Goal: Task Accomplishment & Management: Manage account settings

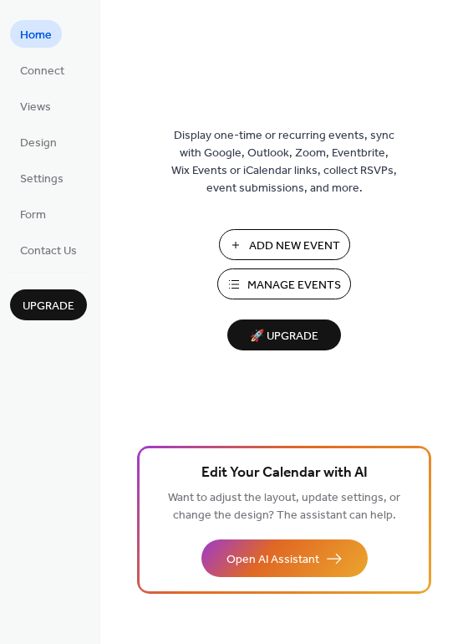
click at [321, 277] on span "Manage Events" at bounding box center [295, 286] width 94 height 18
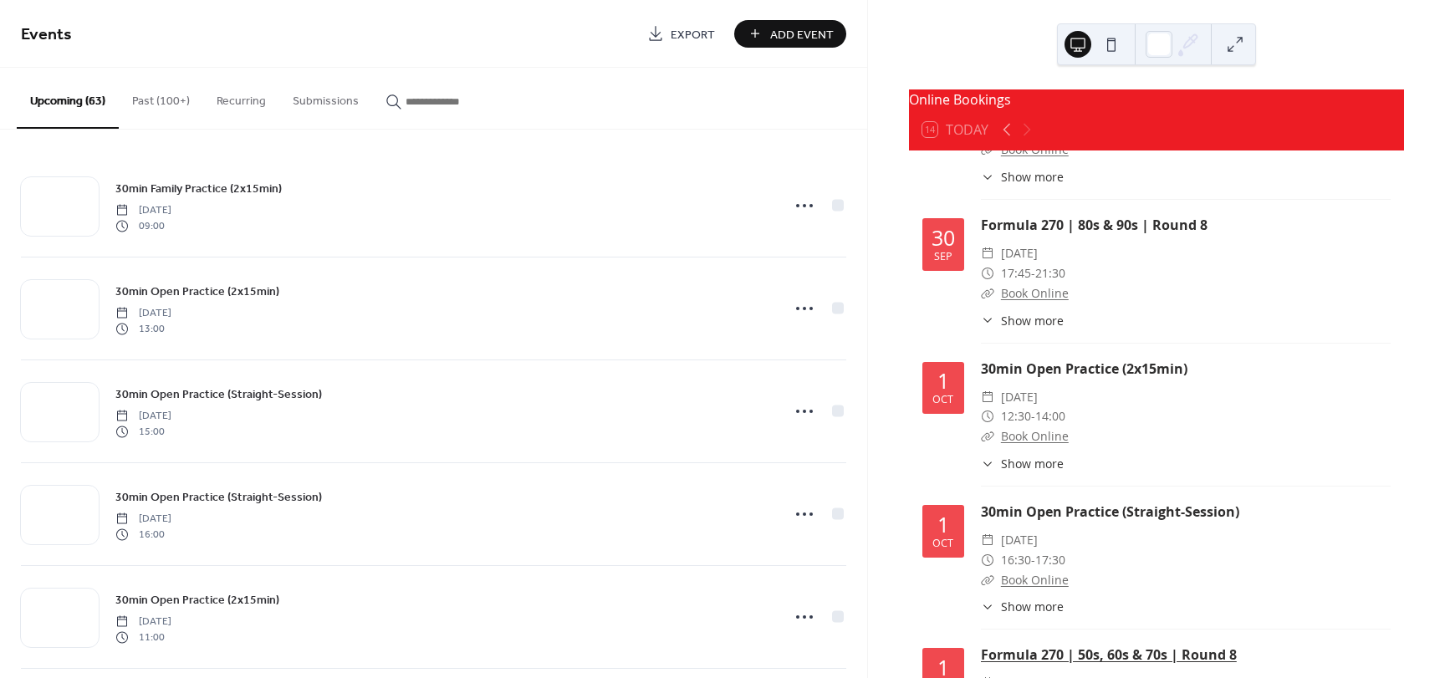
scroll to position [5019, 0]
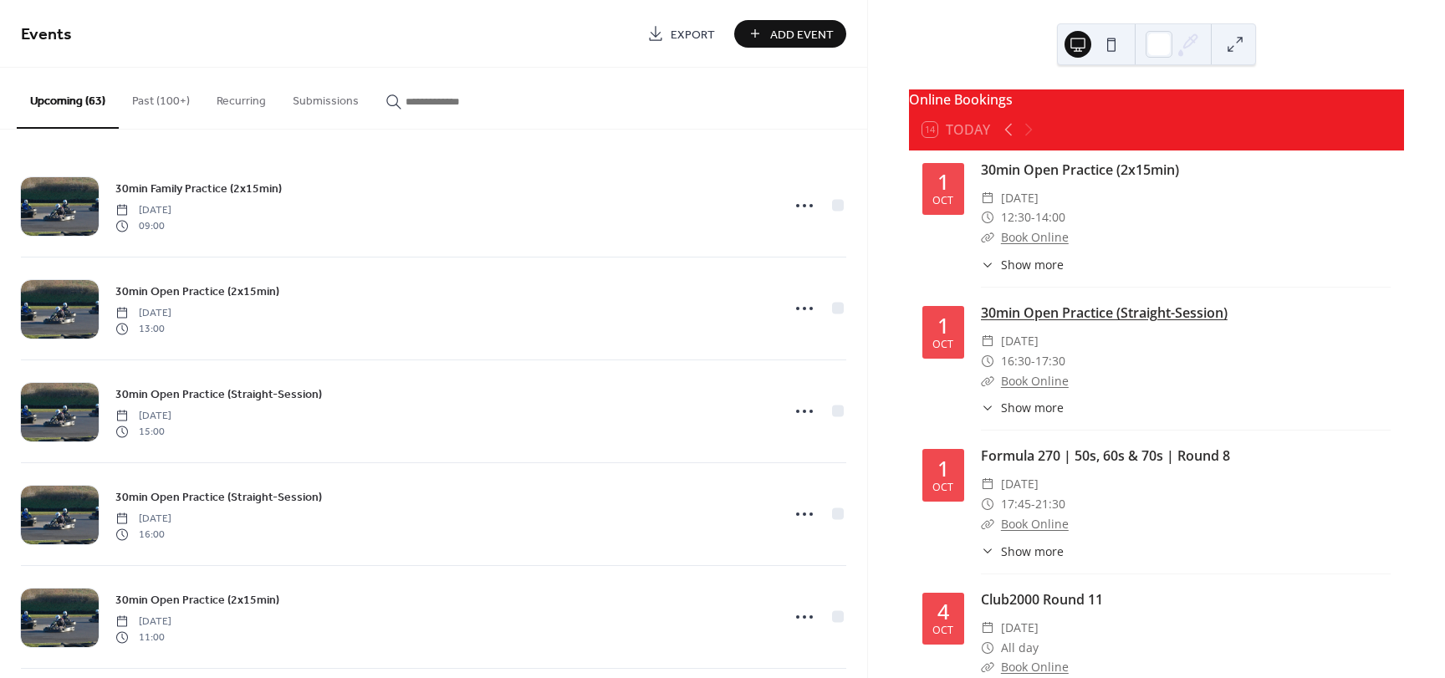
click at [1083, 322] on link "30min Open Practice (Straight-Session)" at bounding box center [1104, 313] width 247 height 18
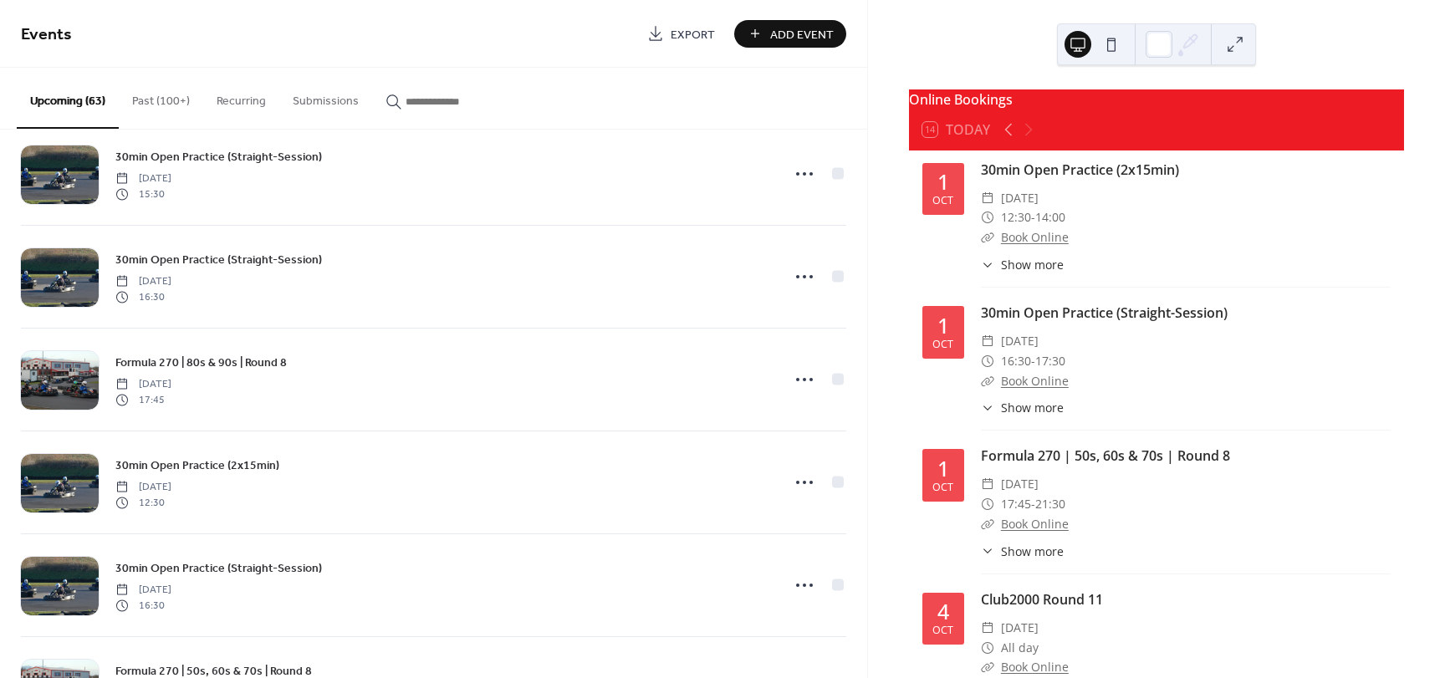
scroll to position [3424, 0]
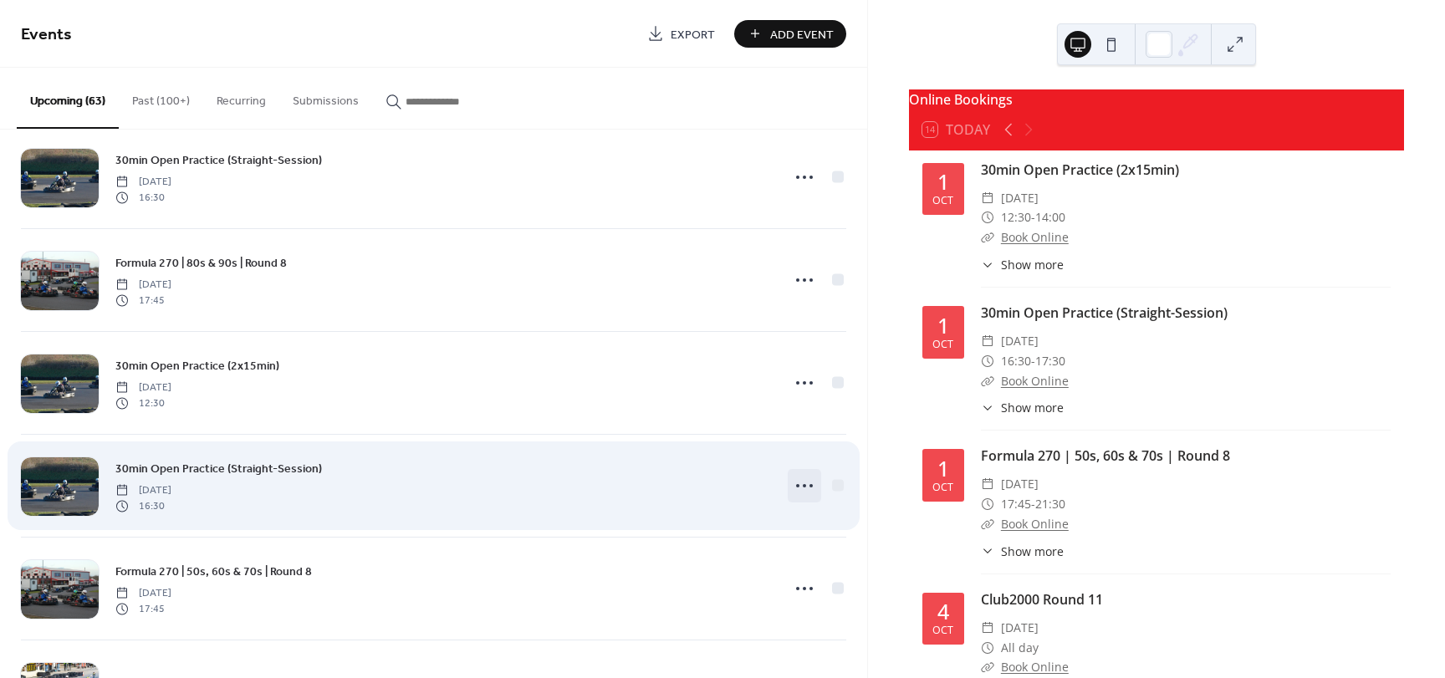
click at [803, 485] on circle at bounding box center [804, 485] width 3 height 3
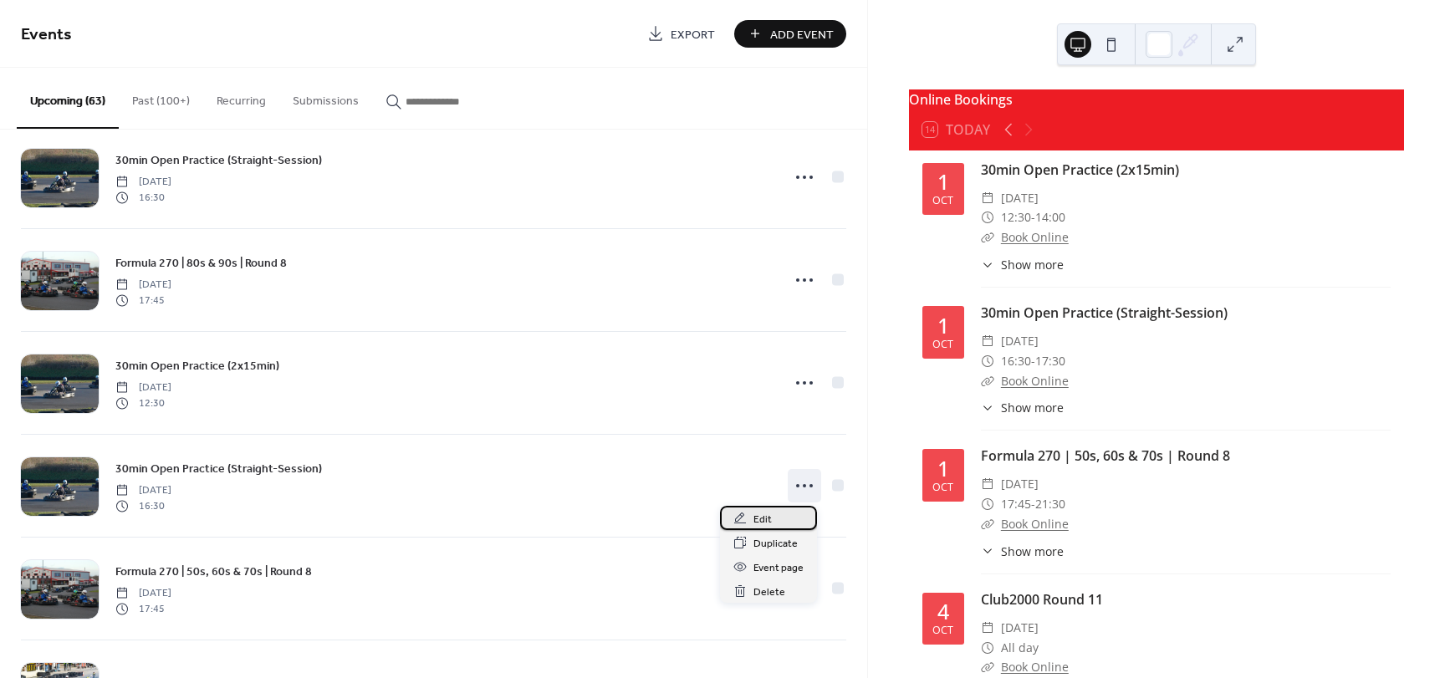
click at [760, 517] on span "Edit" at bounding box center [763, 520] width 18 height 18
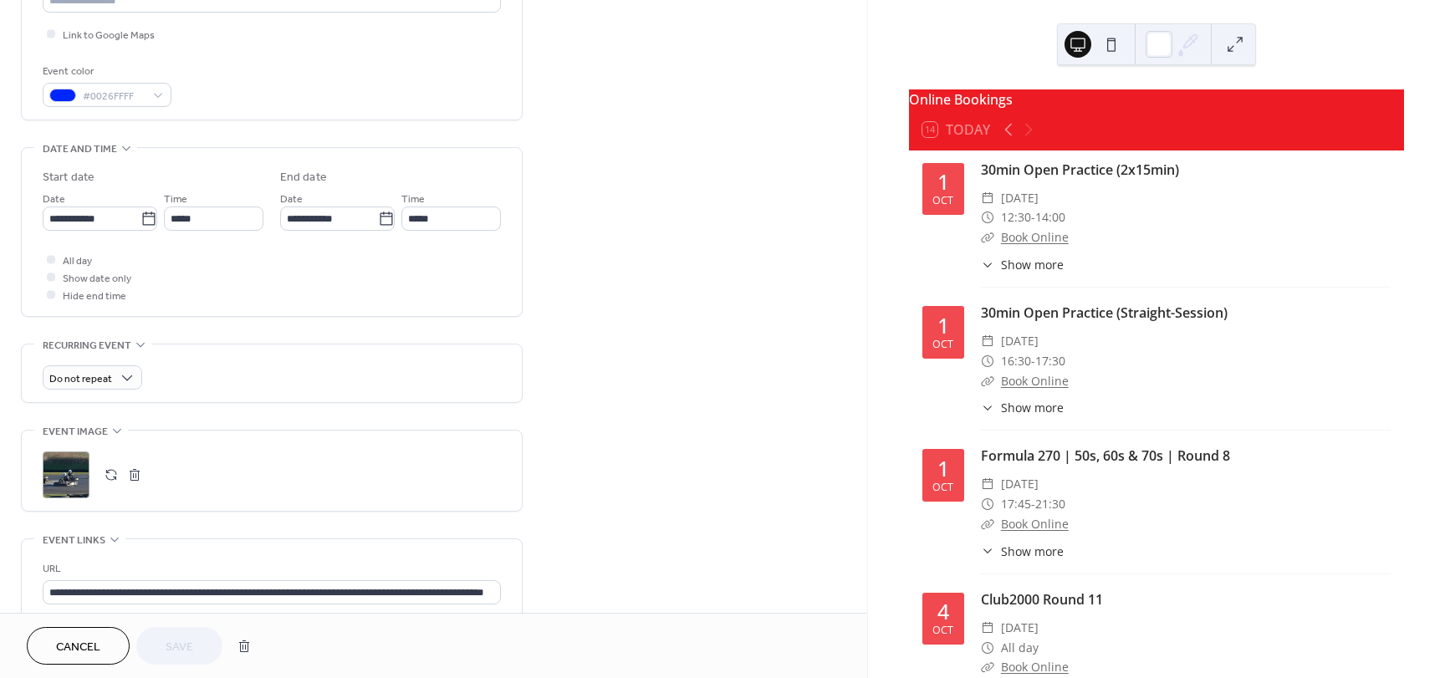
scroll to position [418, 0]
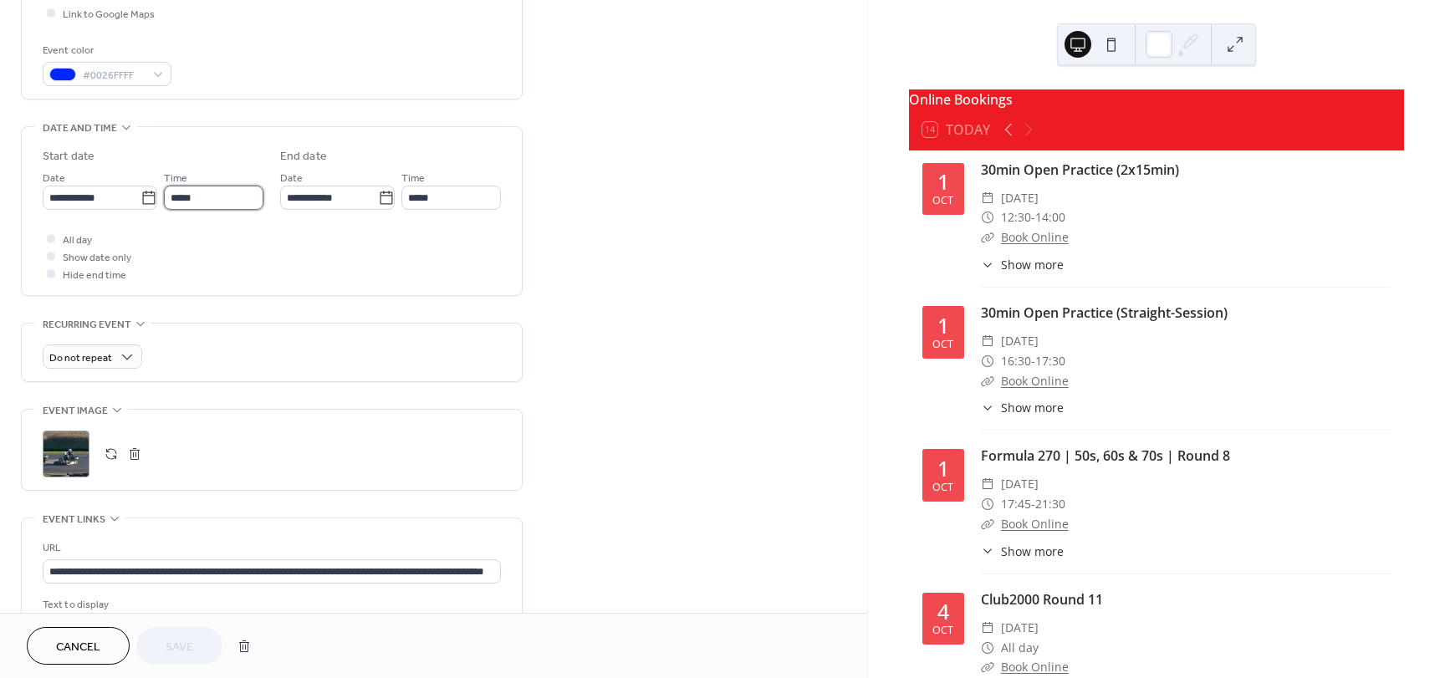
click at [228, 199] on input "*****" at bounding box center [214, 198] width 100 height 24
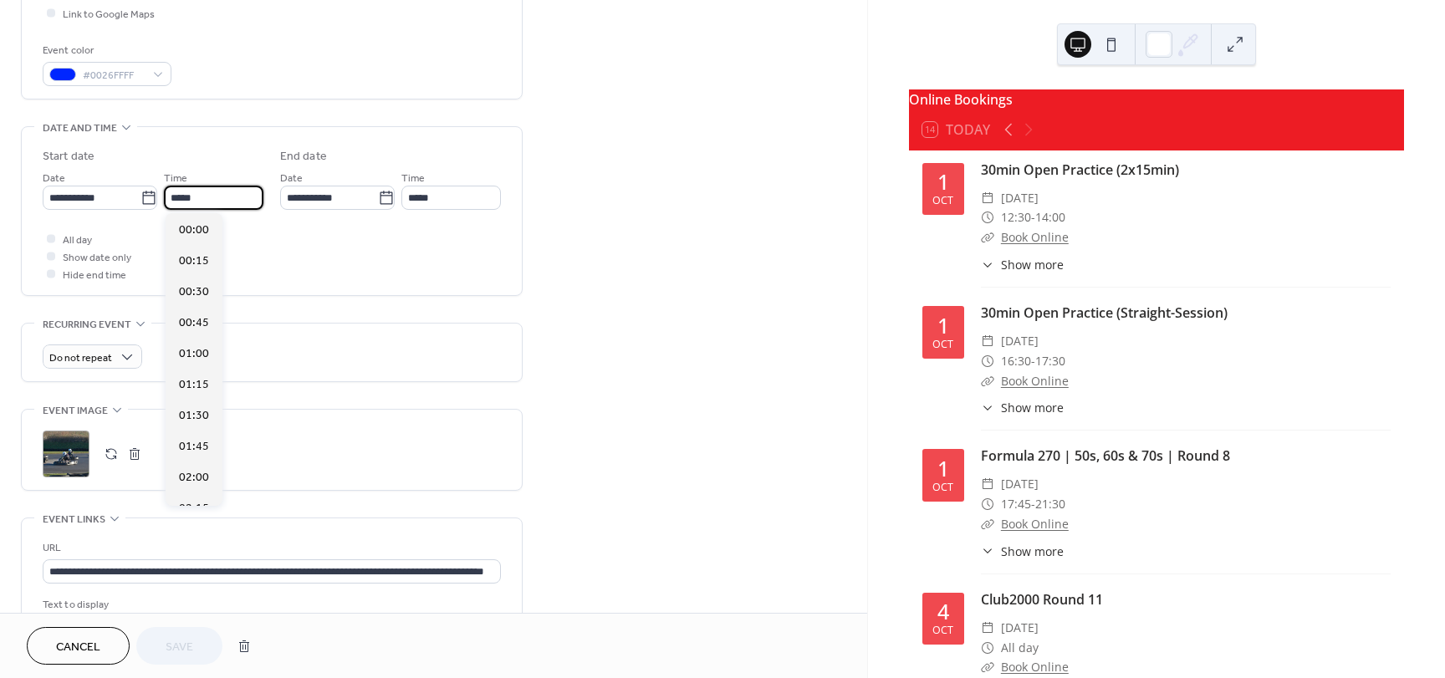
scroll to position [2043, 0]
click at [192, 263] on span "16:45" at bounding box center [194, 262] width 30 height 18
type input "*****"
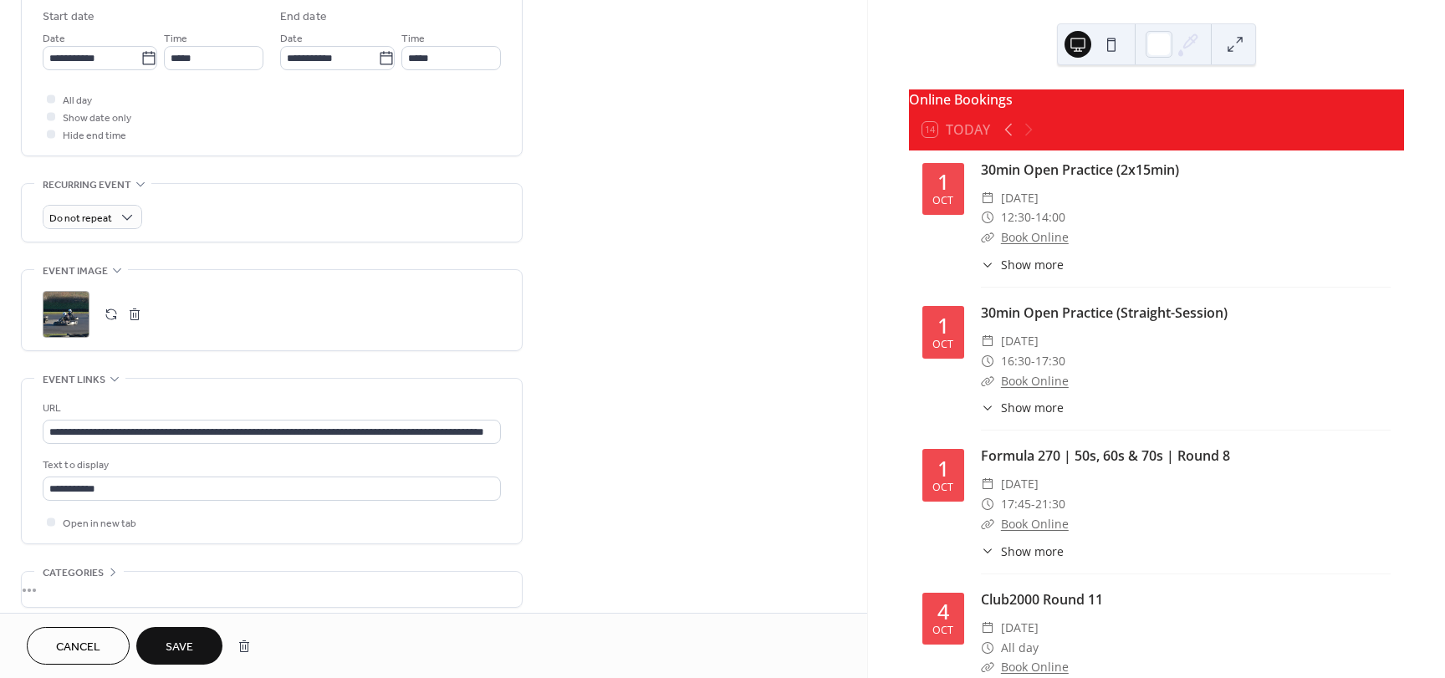
scroll to position [633, 0]
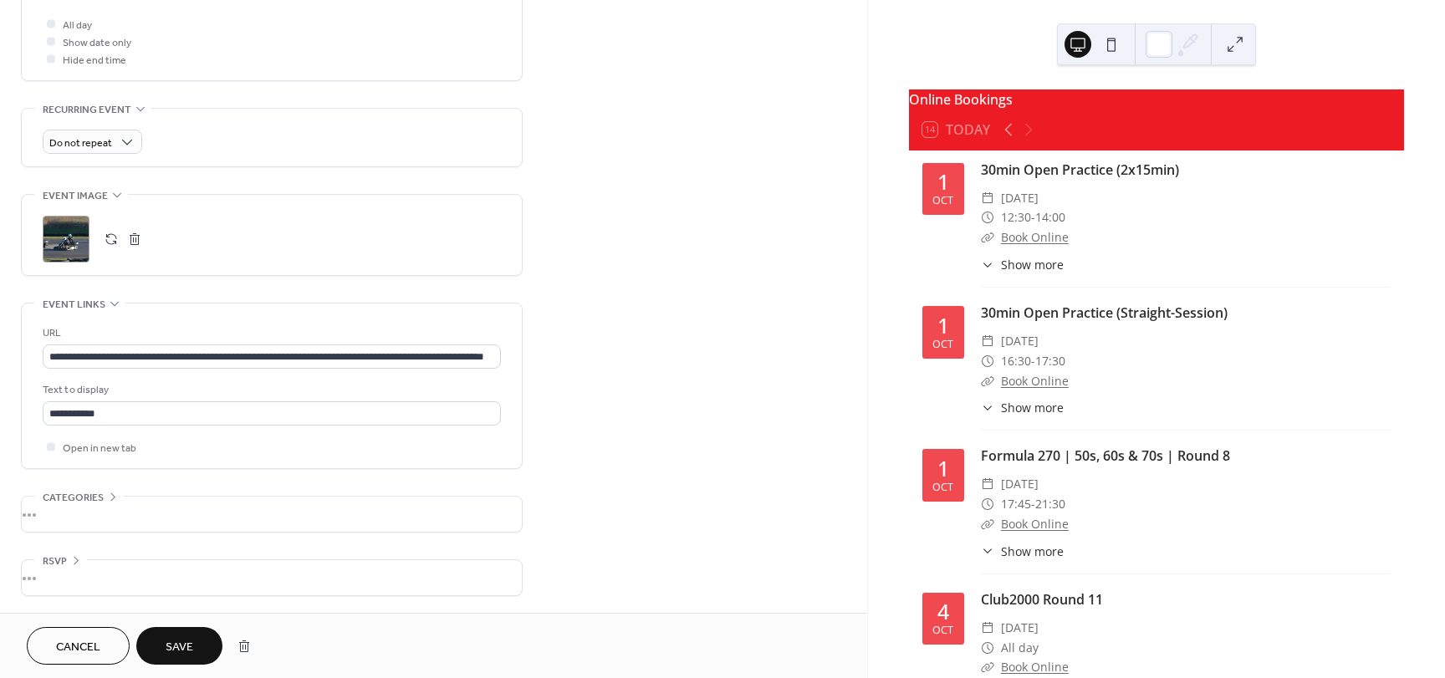
click at [188, 642] on span "Save" at bounding box center [180, 648] width 28 height 18
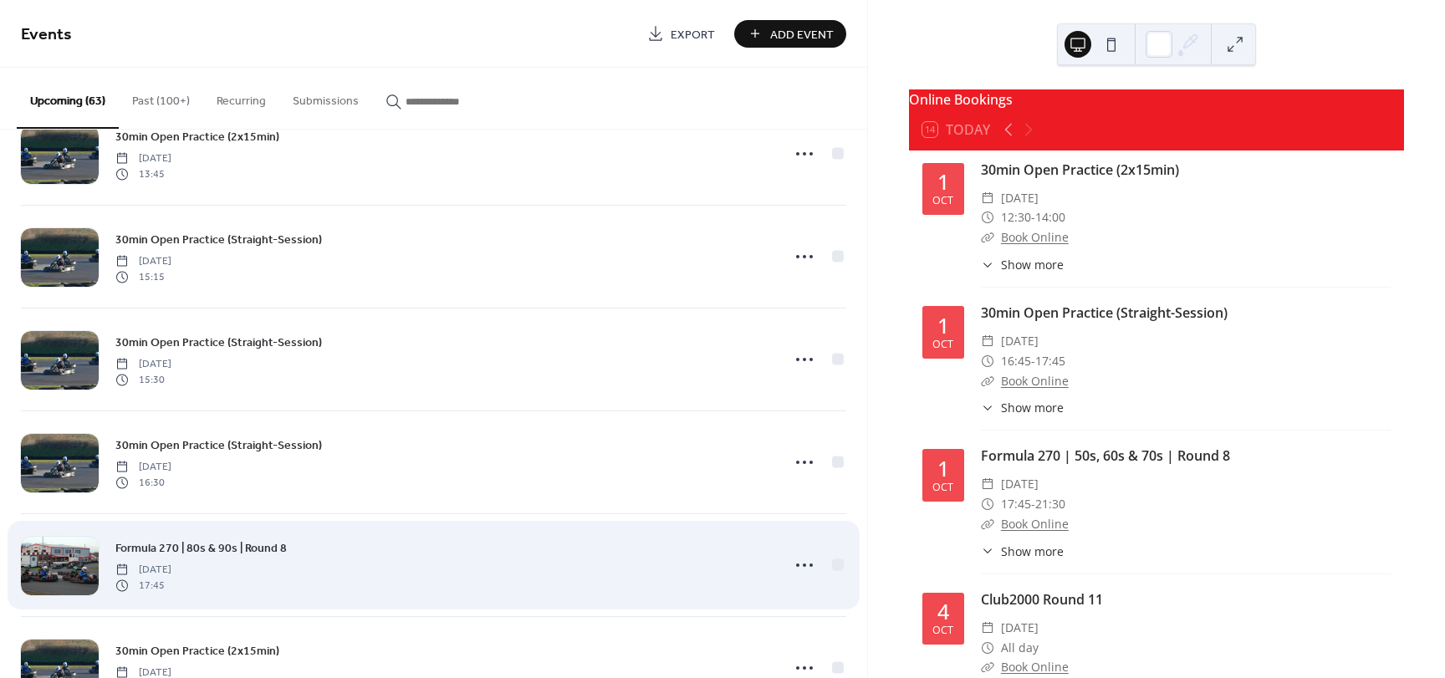
scroll to position [3173, 0]
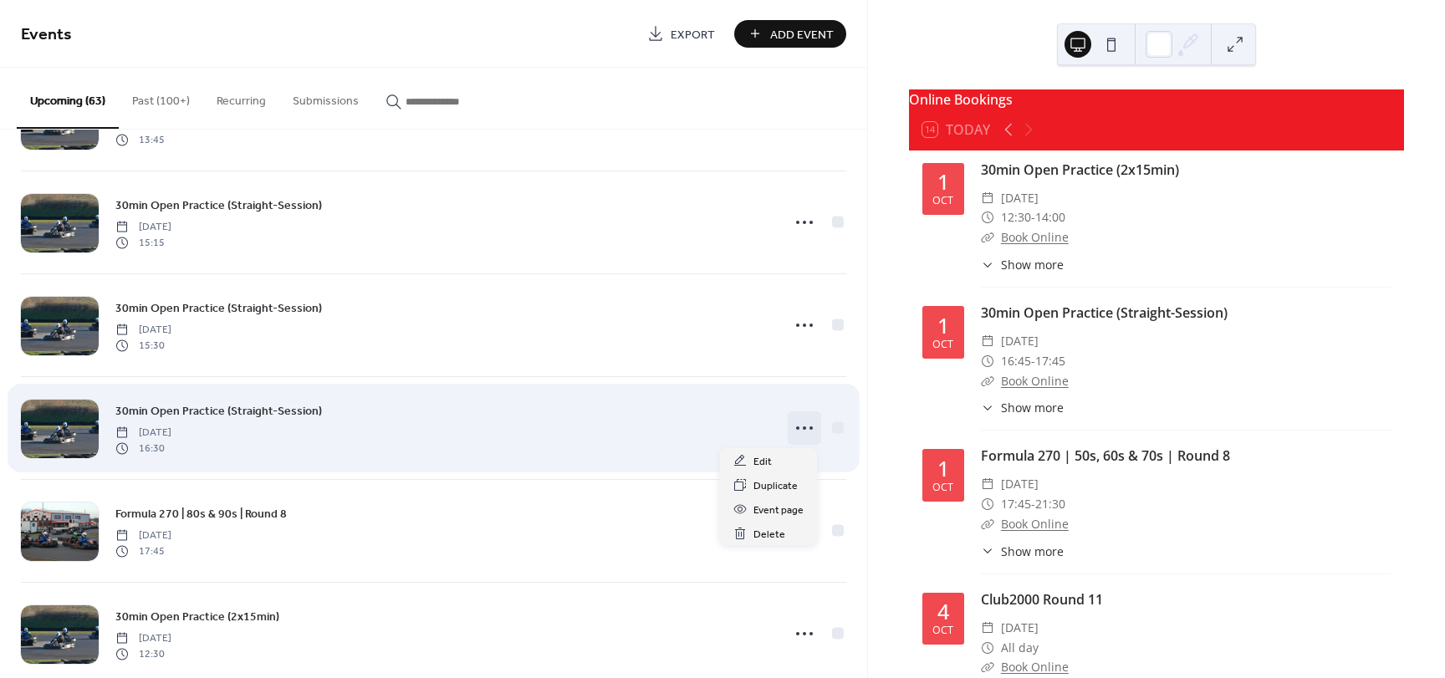
click at [797, 427] on icon at bounding box center [804, 428] width 27 height 27
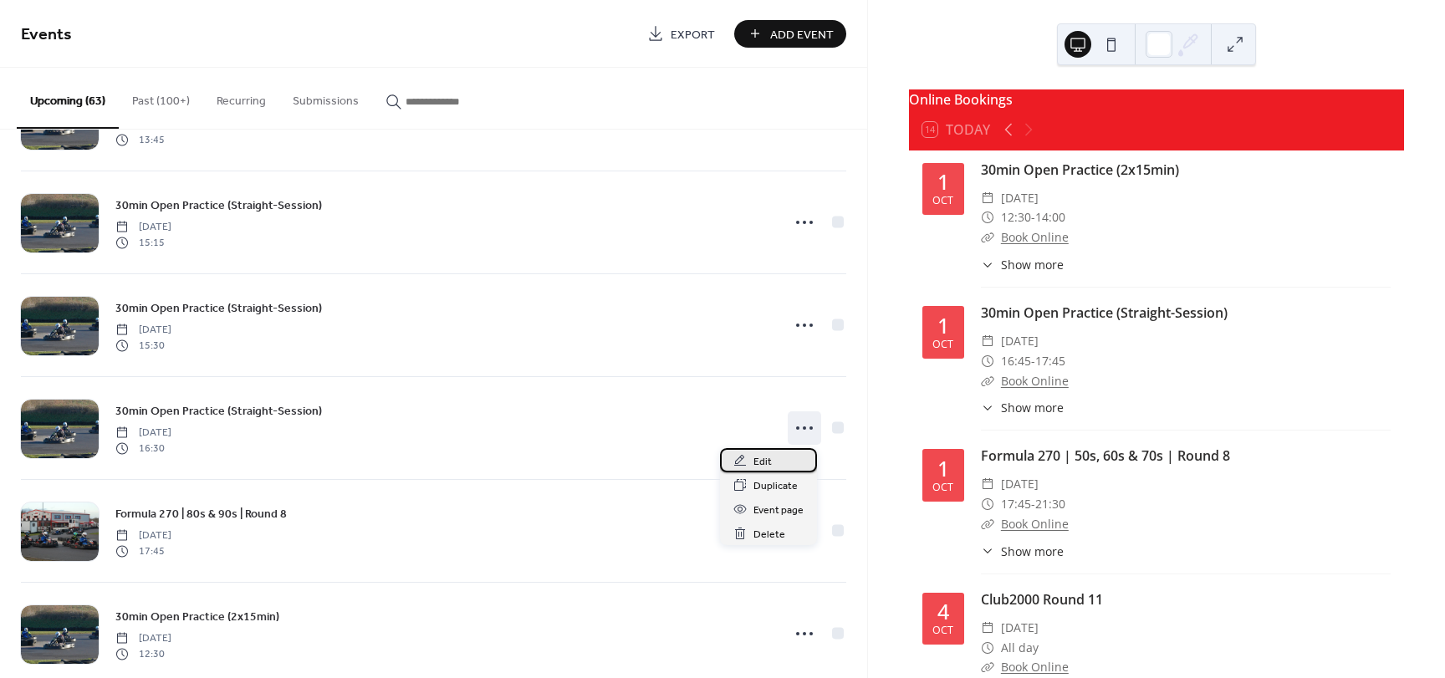
click at [763, 463] on span "Edit" at bounding box center [763, 462] width 18 height 18
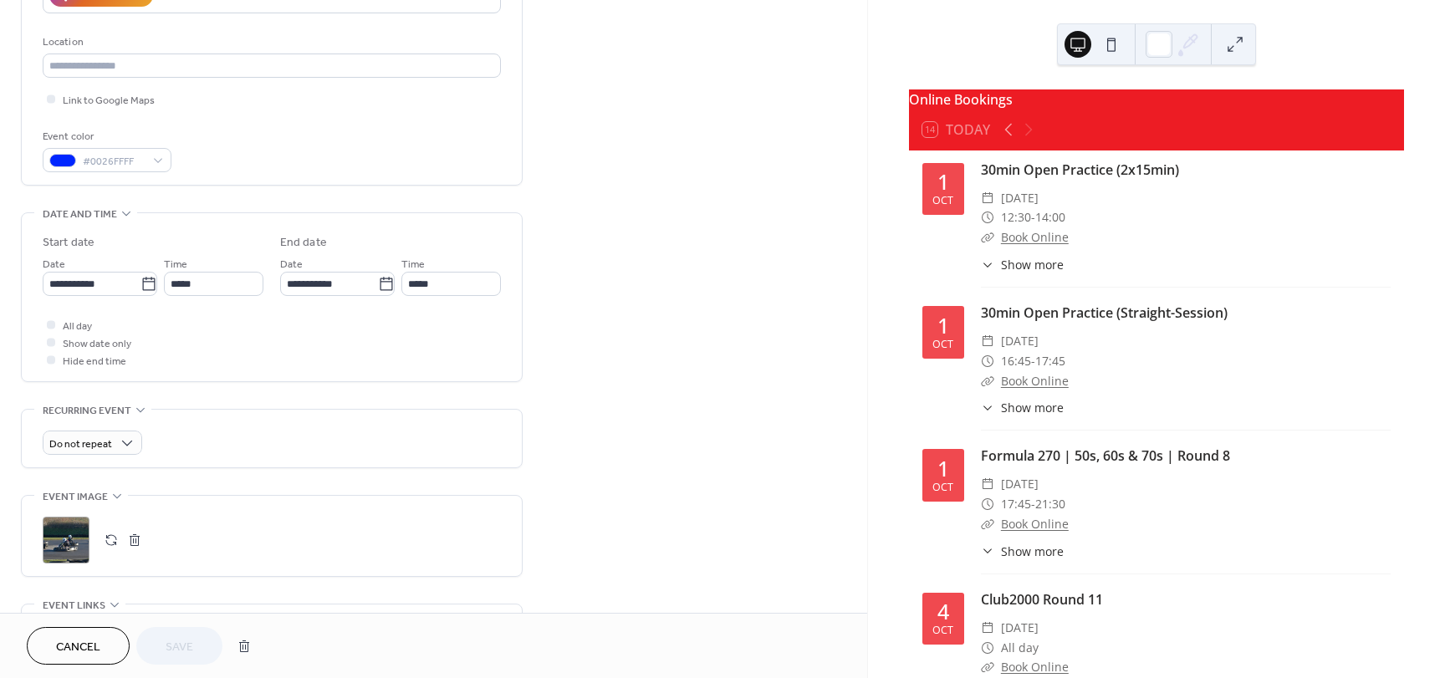
scroll to position [335, 0]
click at [230, 284] on input "*****" at bounding box center [214, 281] width 100 height 24
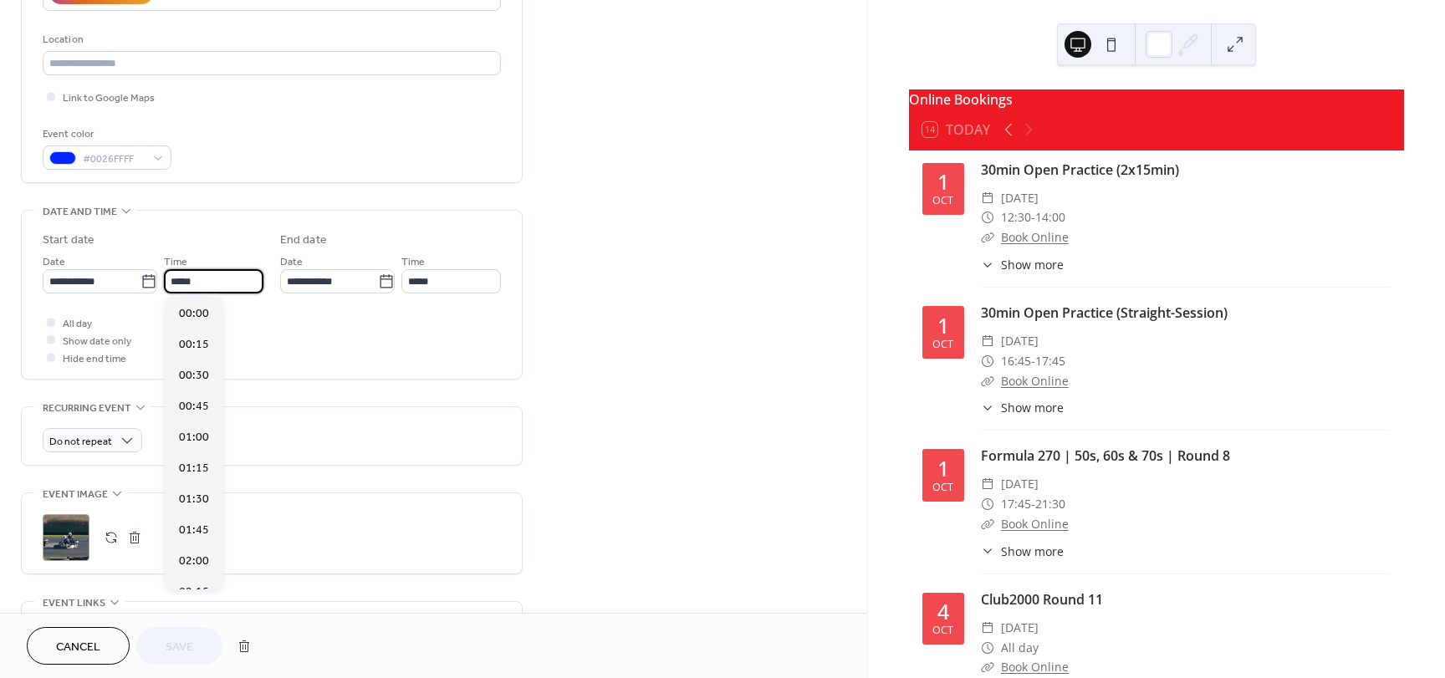
scroll to position [2043, 0]
click at [197, 347] on span "16:45" at bounding box center [194, 345] width 30 height 18
type input "*****"
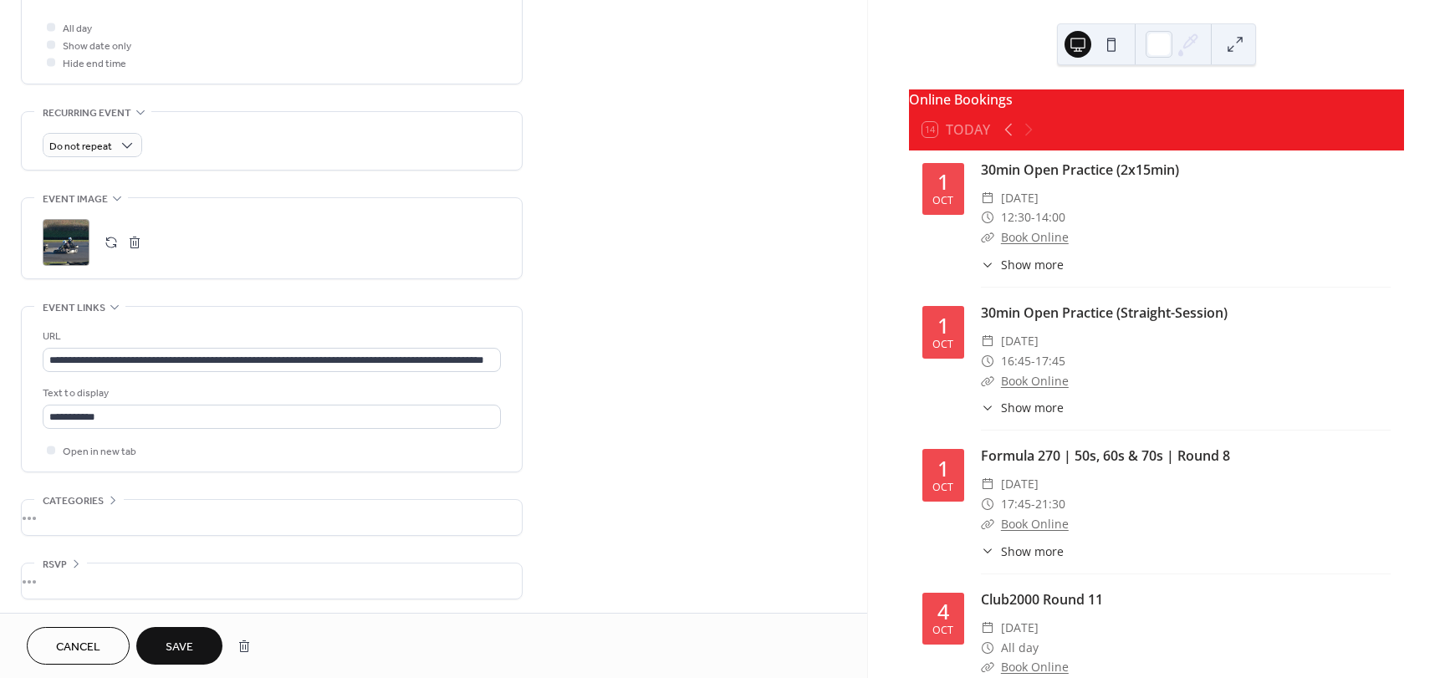
scroll to position [633, 0]
click at [198, 640] on button "Save" at bounding box center [179, 646] width 86 height 38
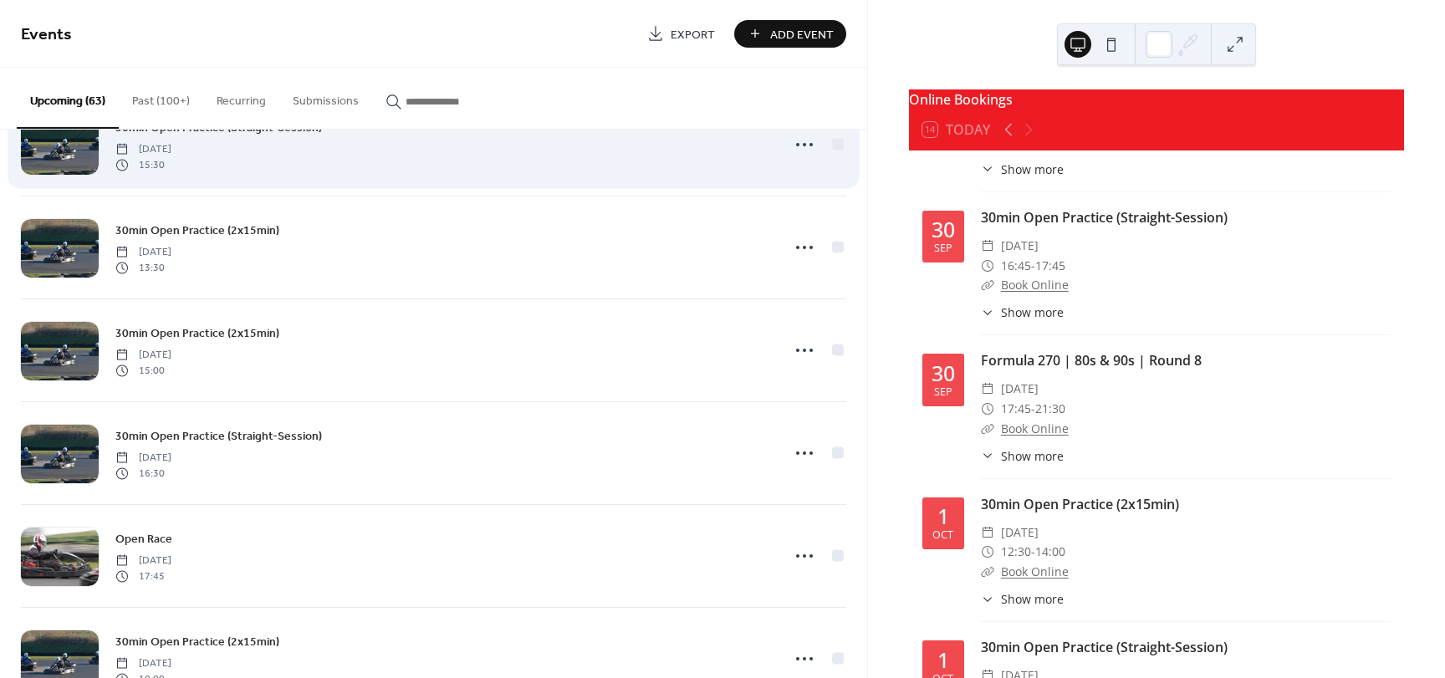
scroll to position [1255, 0]
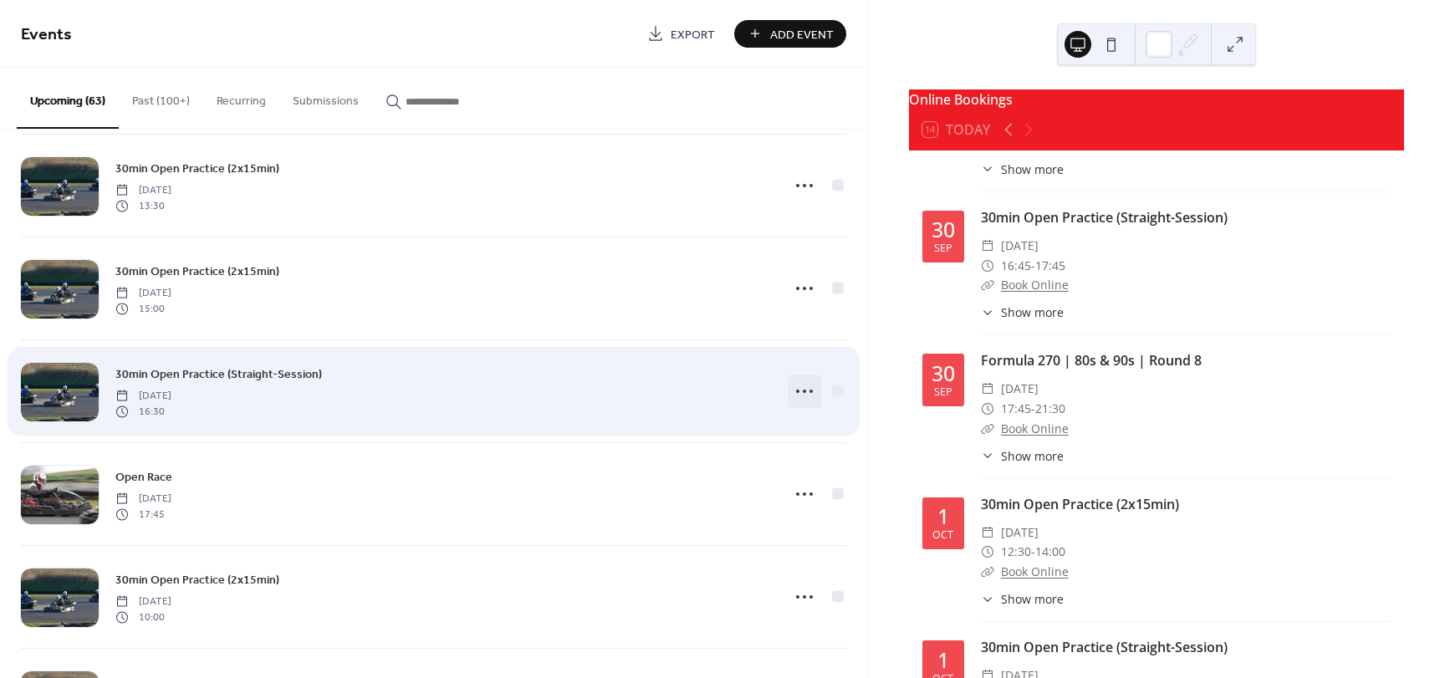
click at [803, 389] on icon at bounding box center [804, 391] width 27 height 27
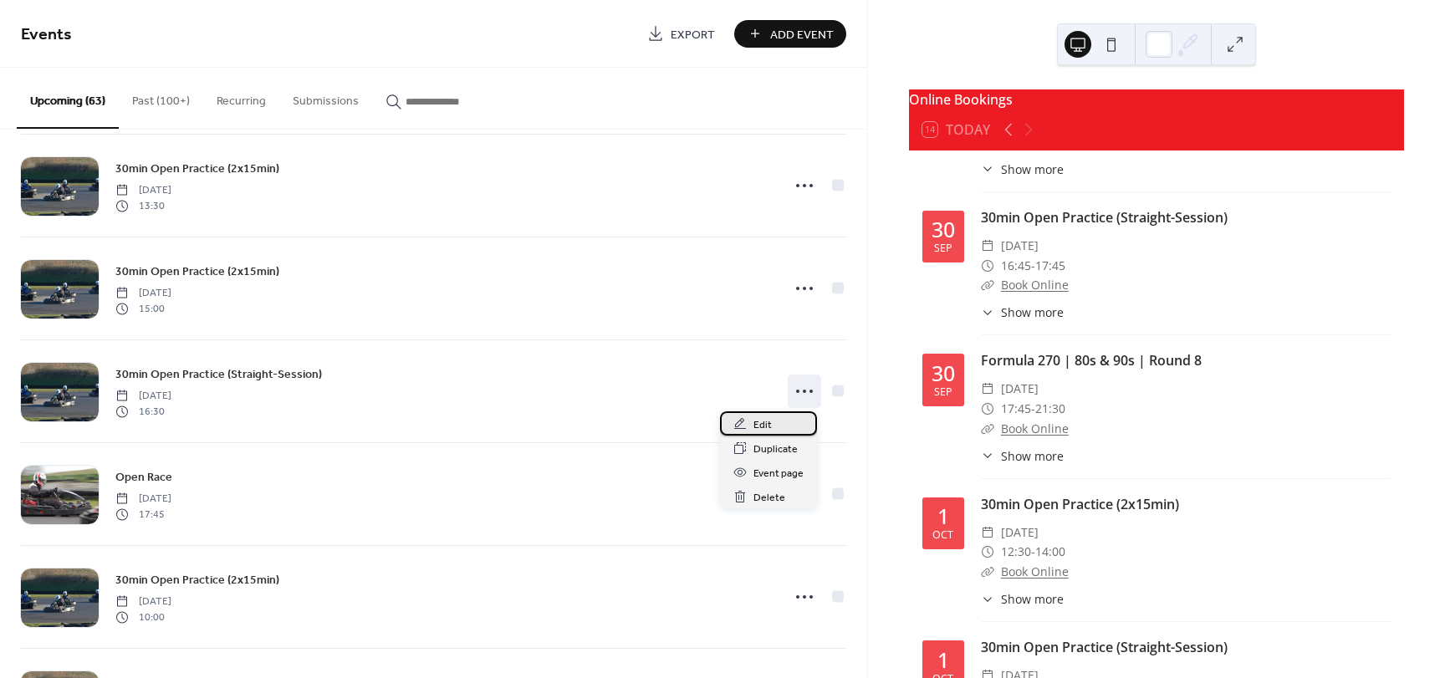
click at [758, 422] on span "Edit" at bounding box center [763, 426] width 18 height 18
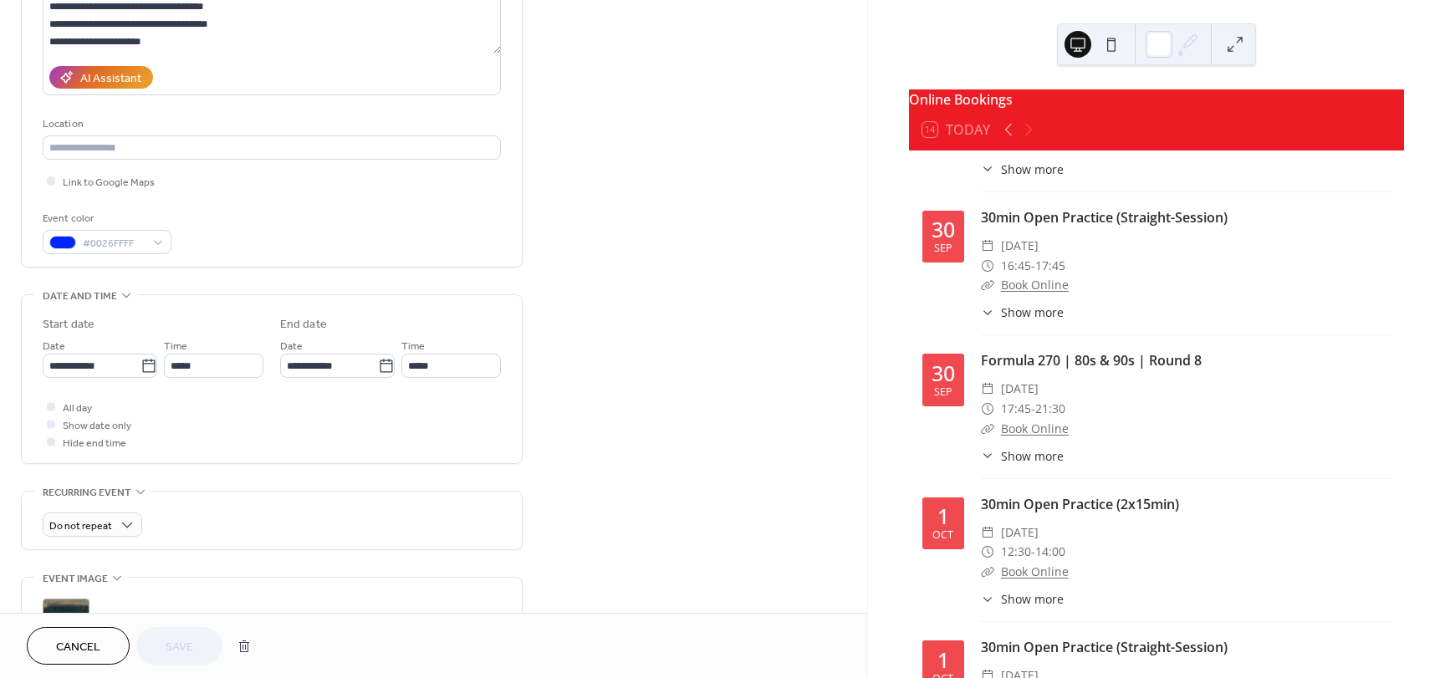
scroll to position [251, 0]
click at [222, 366] on input "*****" at bounding box center [214, 365] width 100 height 24
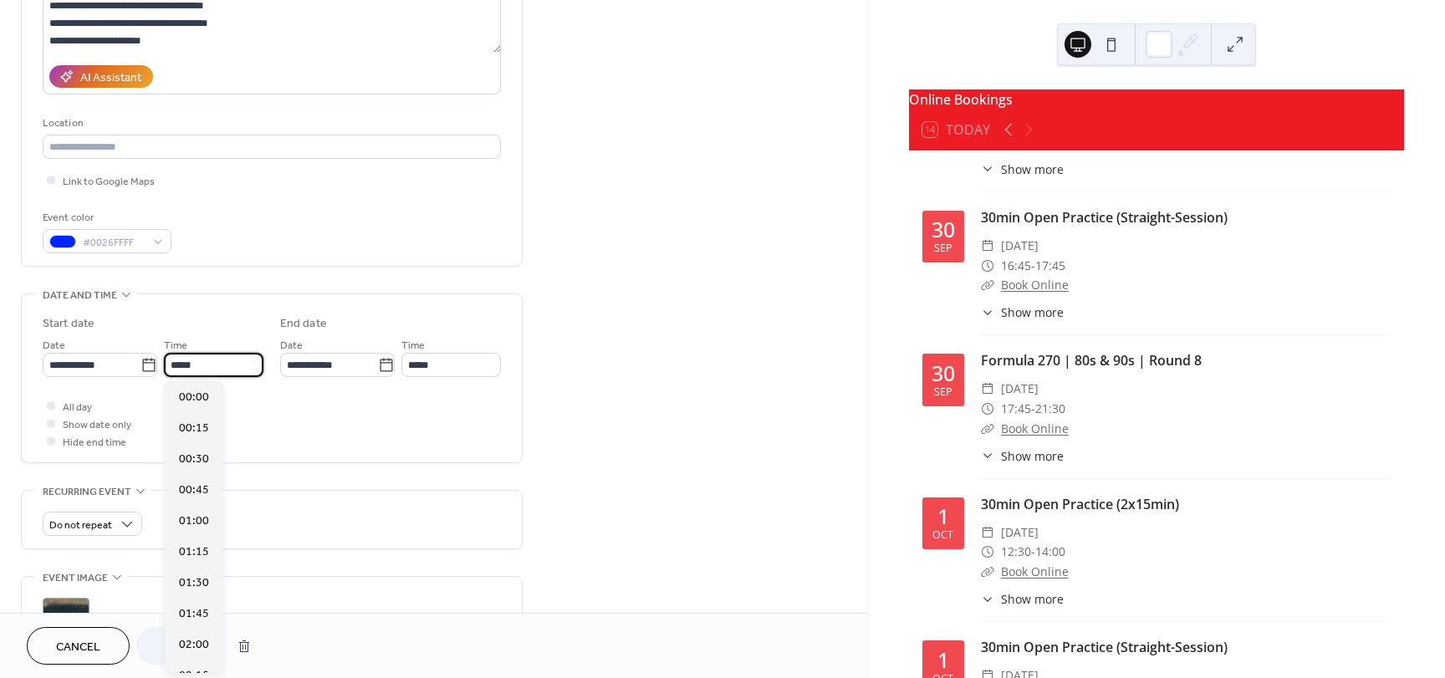
scroll to position [2043, 0]
click at [207, 433] on span "16:45" at bounding box center [194, 429] width 30 height 18
type input "*****"
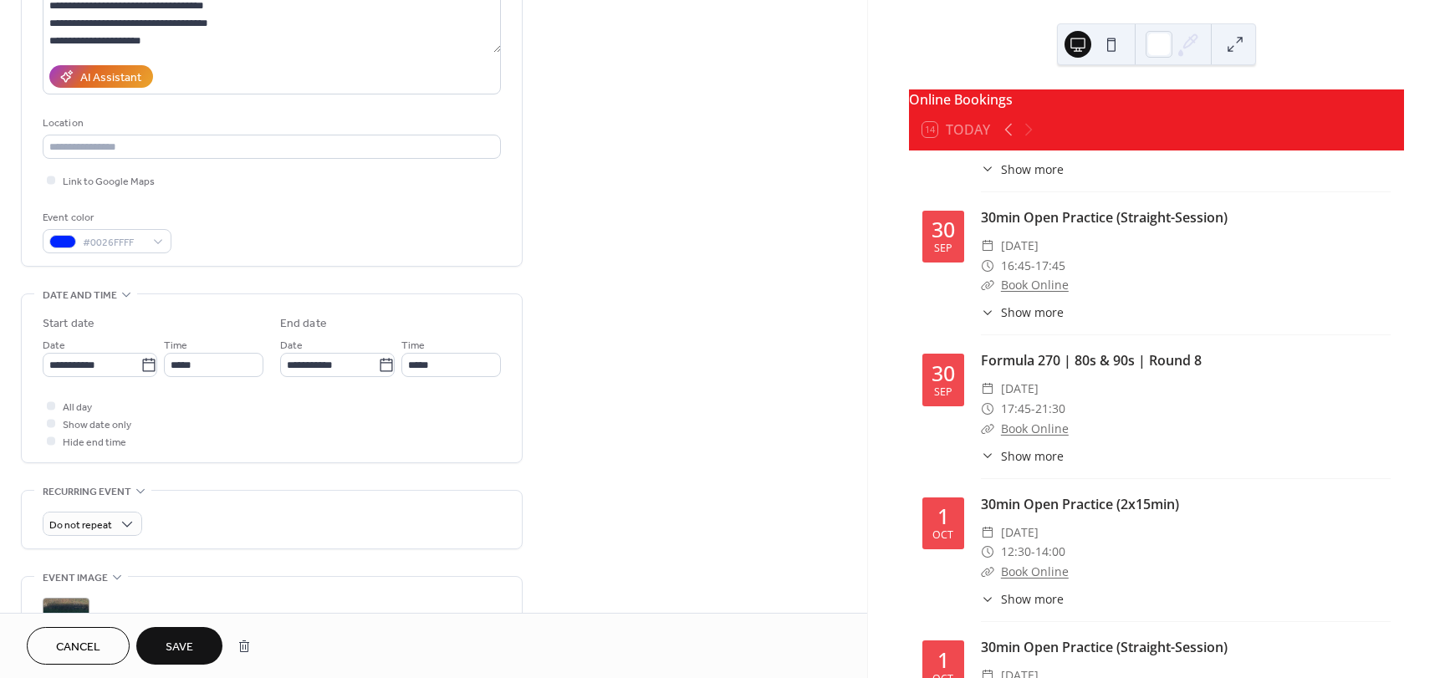
click at [187, 642] on span "Save" at bounding box center [180, 648] width 28 height 18
